Goal: Find specific page/section: Find specific page/section

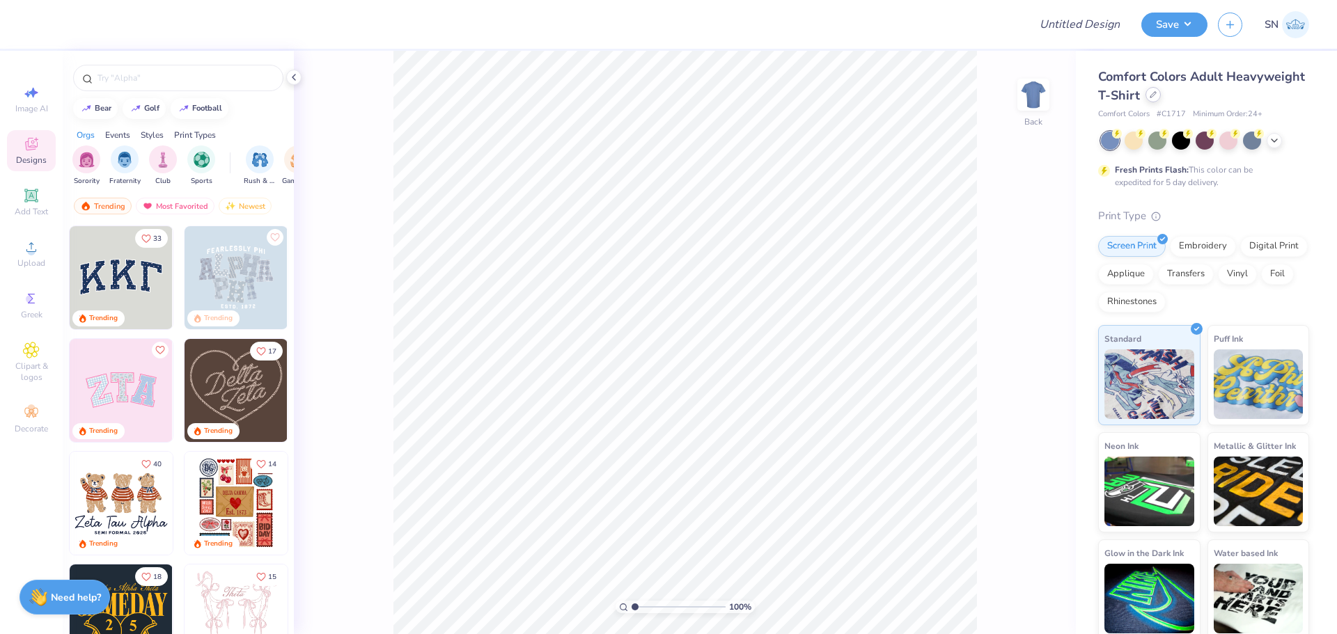
click at [1160, 97] on div at bounding box center [1152, 94] width 15 height 15
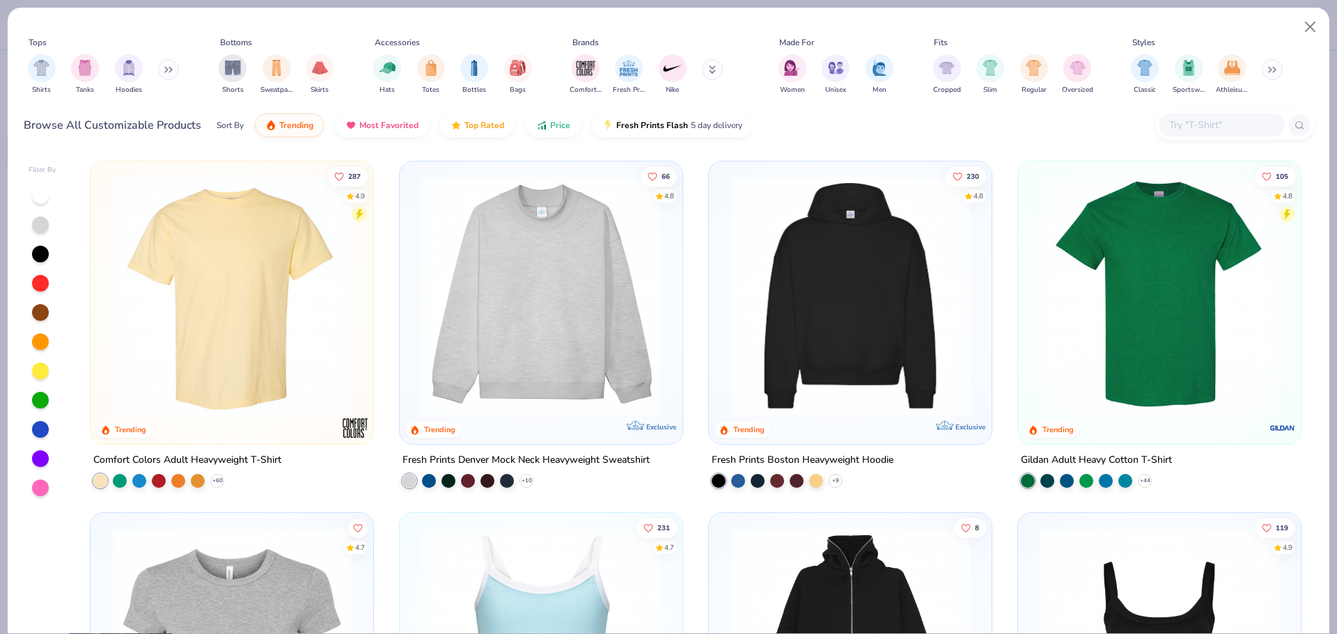
click at [1234, 147] on div "Tops Shirts Tanks Hoodies Bottoms Shorts Sweatpants Skirts Accessories Hats Tot…" at bounding box center [668, 79] width 1321 height 143
click at [1238, 122] on input "text" at bounding box center [1220, 125] width 107 height 16
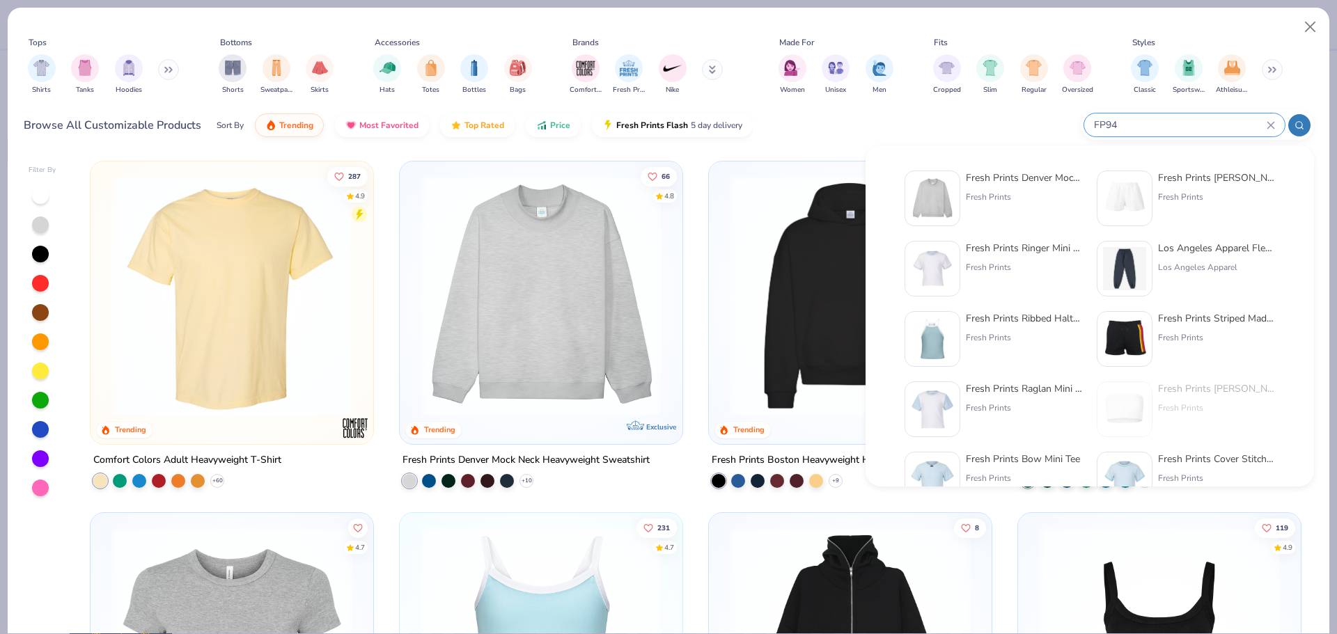
type input "FP94"
click at [1054, 178] on div "Fresh Prints Denver Mock Neck Heavyweight Sweatshirt" at bounding box center [1024, 178] width 117 height 15
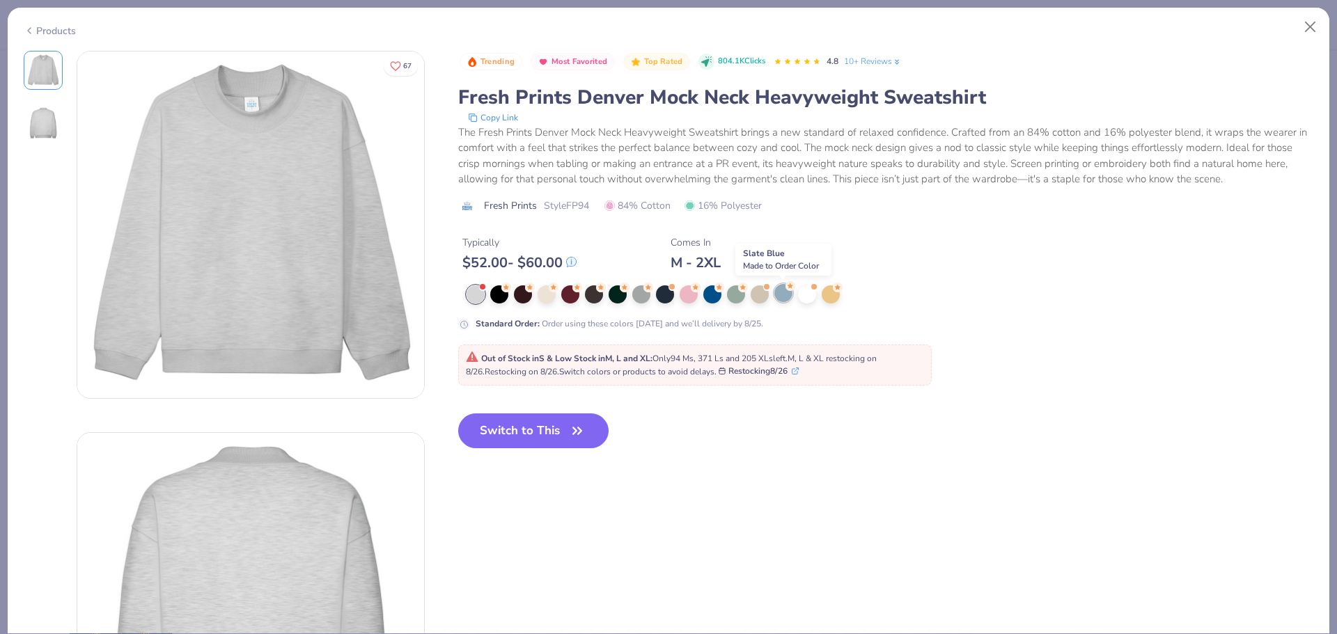
click at [780, 284] on div at bounding box center [783, 293] width 18 height 18
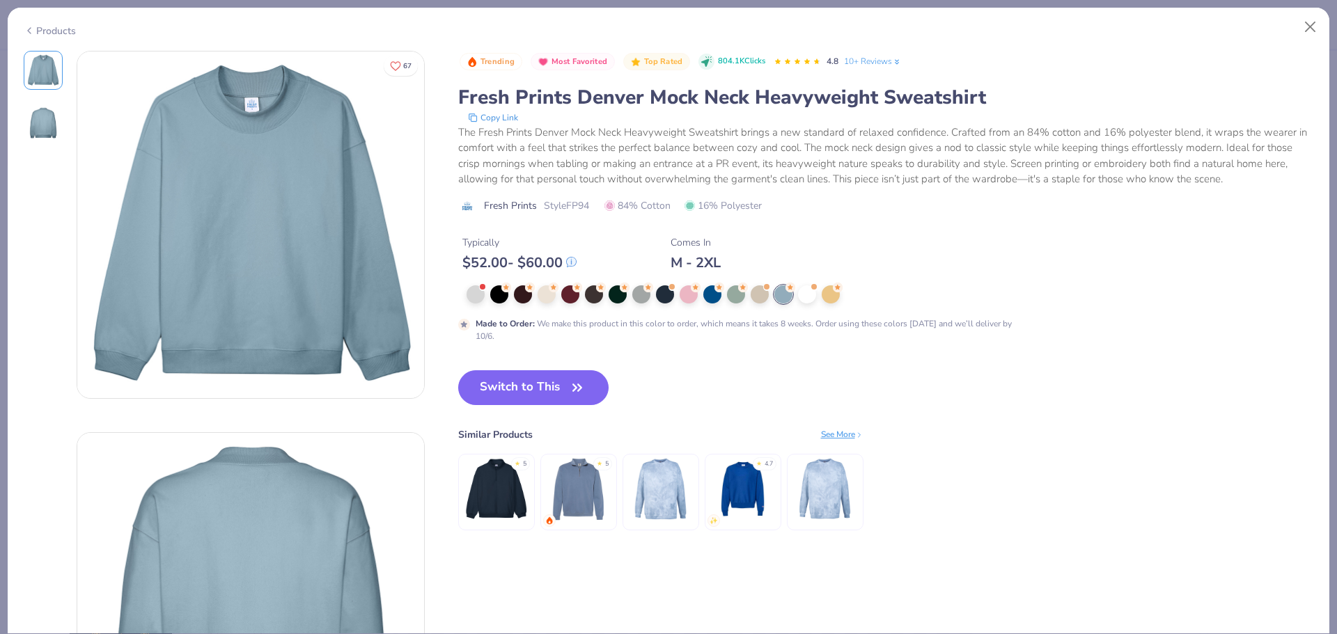
click at [1310, 42] on div "Products" at bounding box center [668, 26] width 1321 height 36
click at [1315, 15] on button "Close" at bounding box center [1310, 27] width 26 height 26
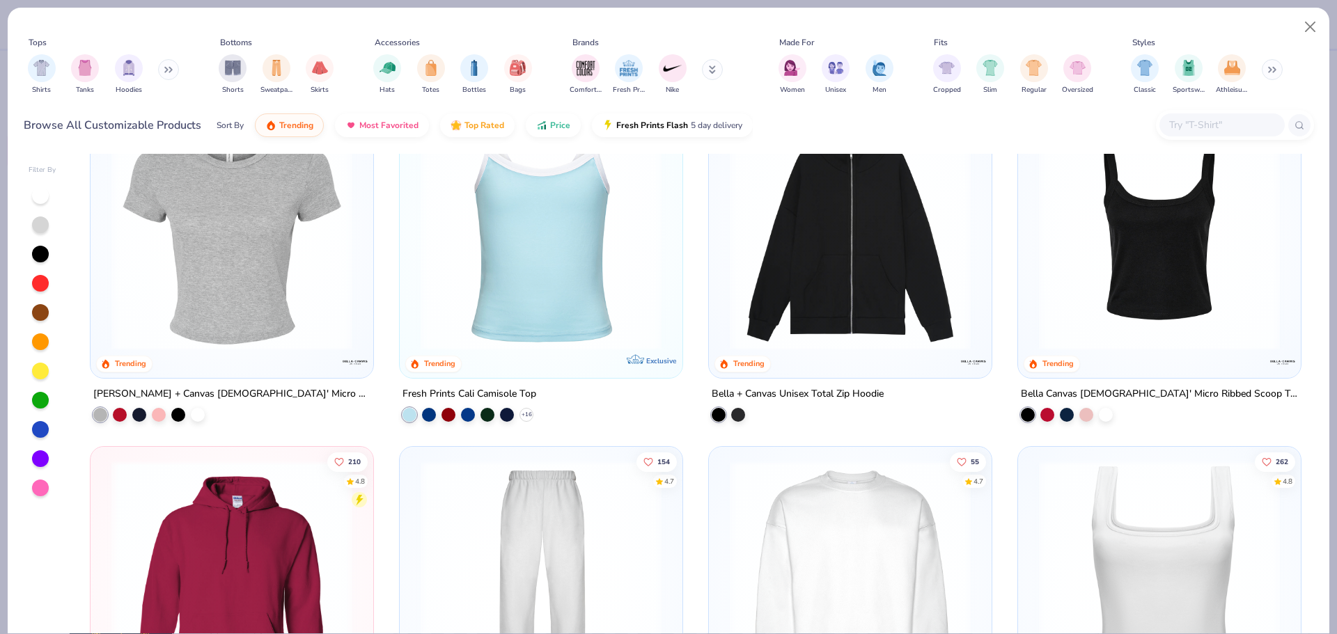
scroll to position [1114, 0]
